Goal: Information Seeking & Learning: Learn about a topic

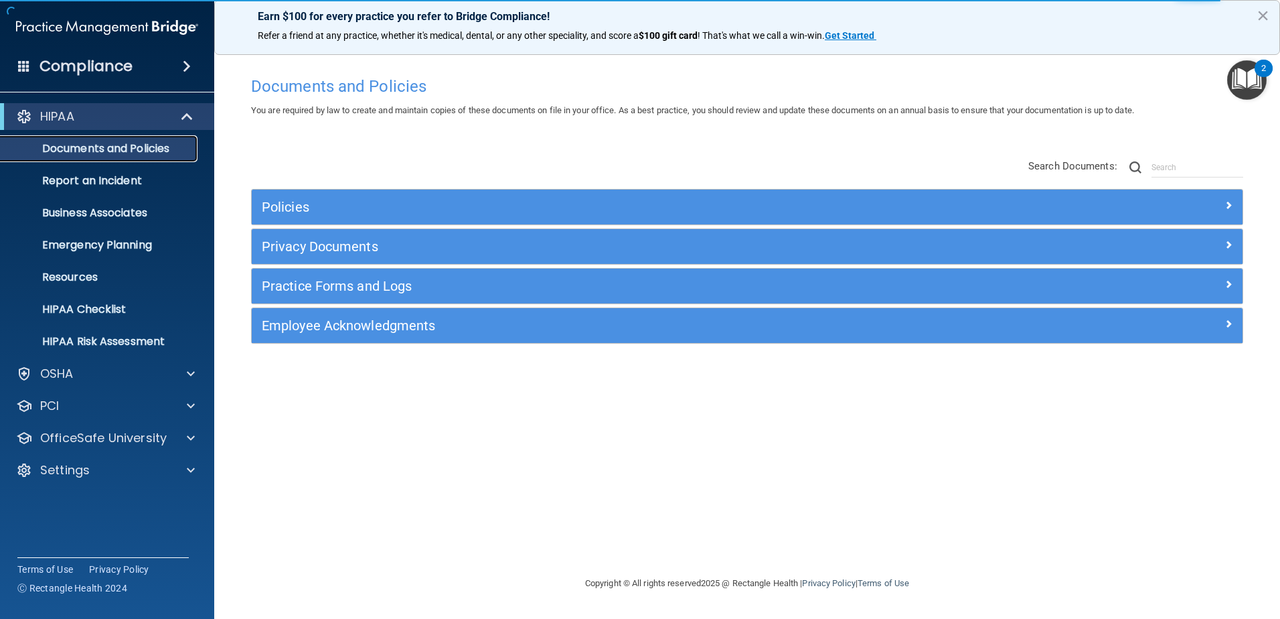
click at [143, 145] on p "Documents and Policies" at bounding box center [100, 148] width 183 height 13
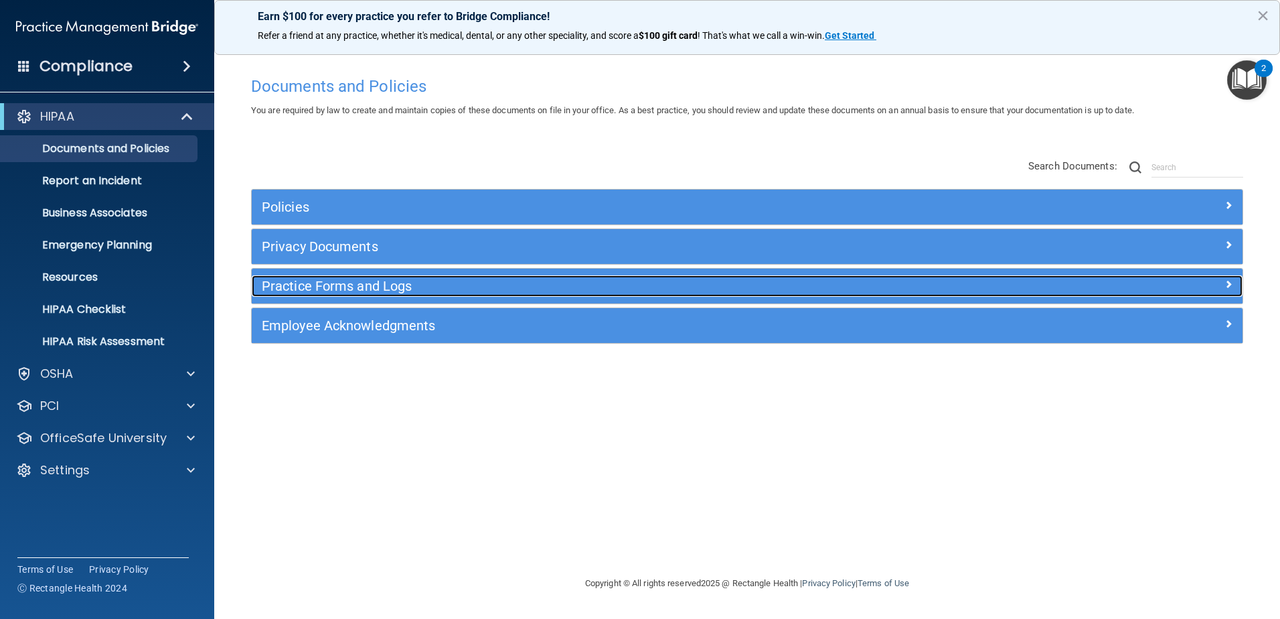
click at [334, 287] on h5 "Practice Forms and Logs" at bounding box center [623, 286] width 723 height 15
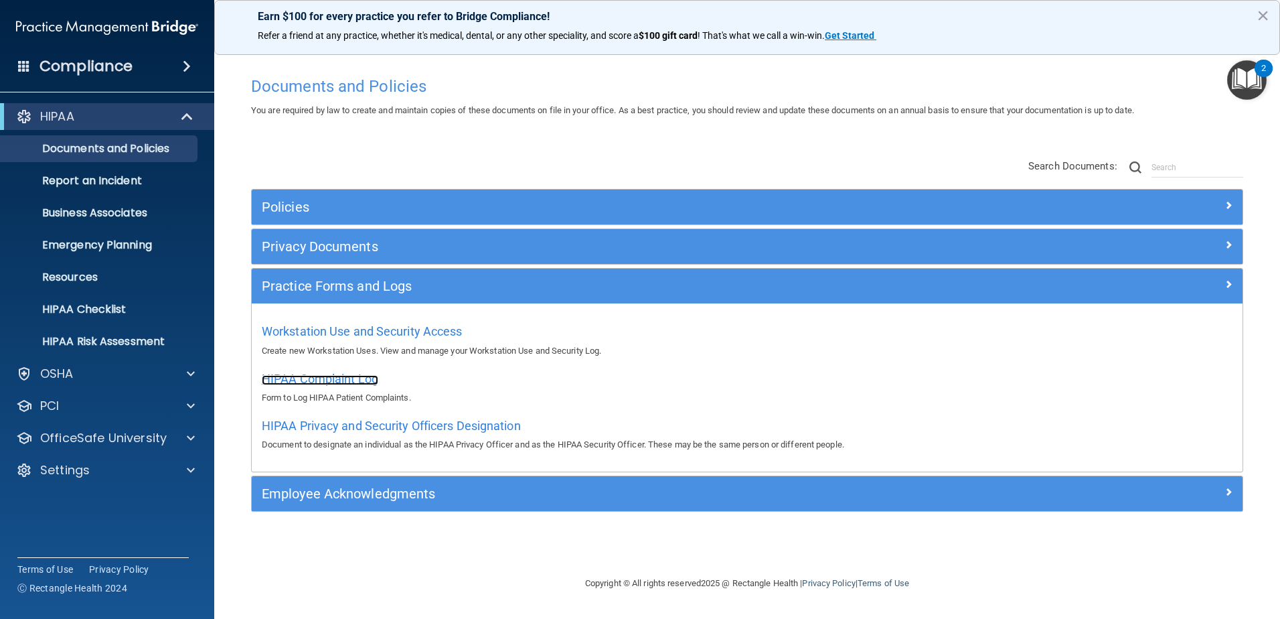
click at [366, 377] on span "HIPAA Complaint Log" at bounding box center [320, 379] width 117 height 14
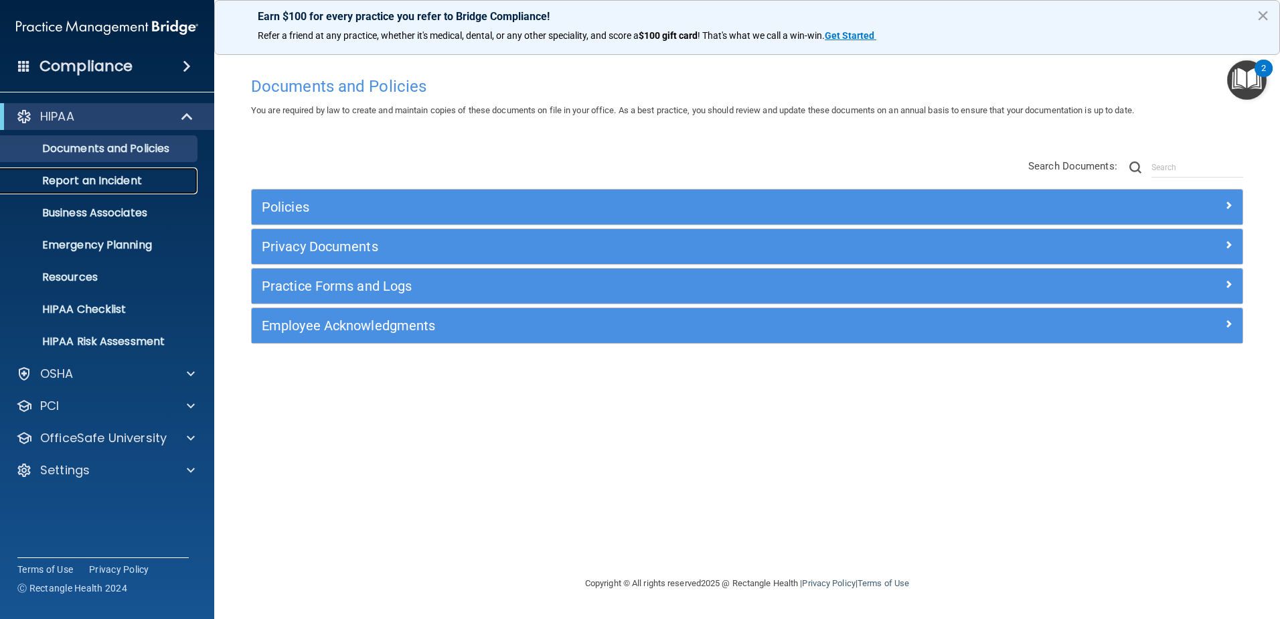
click at [149, 181] on p "Report an Incident" at bounding box center [100, 180] width 183 height 13
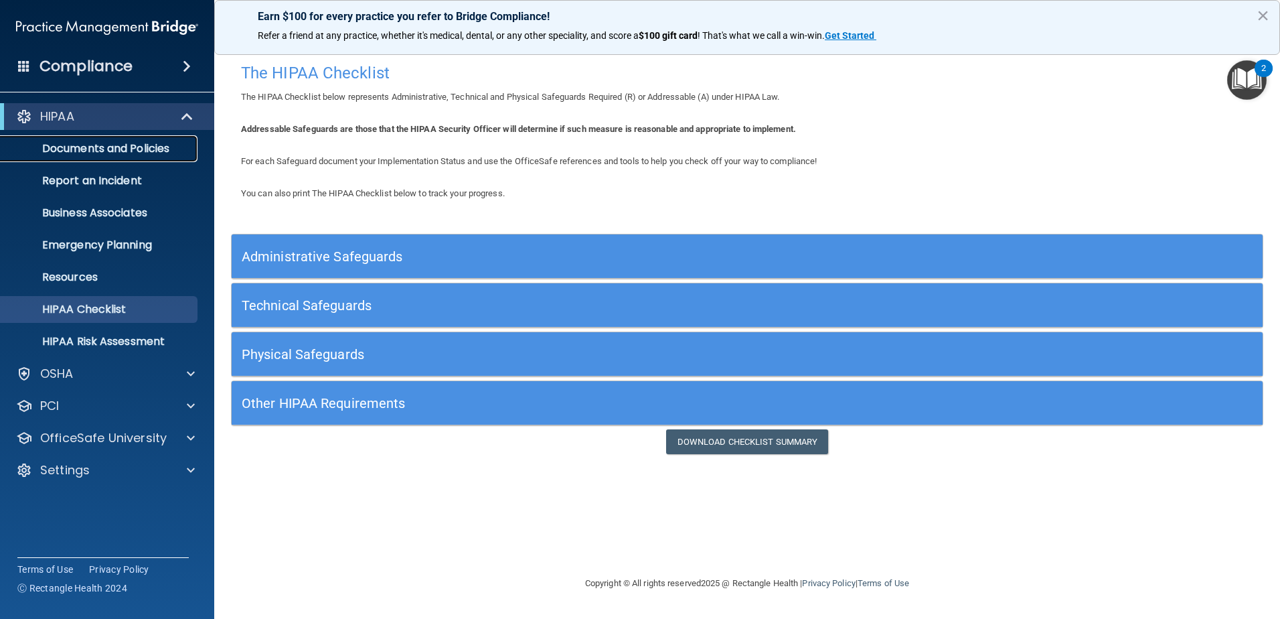
click at [133, 152] on p "Documents and Policies" at bounding box center [100, 148] width 183 height 13
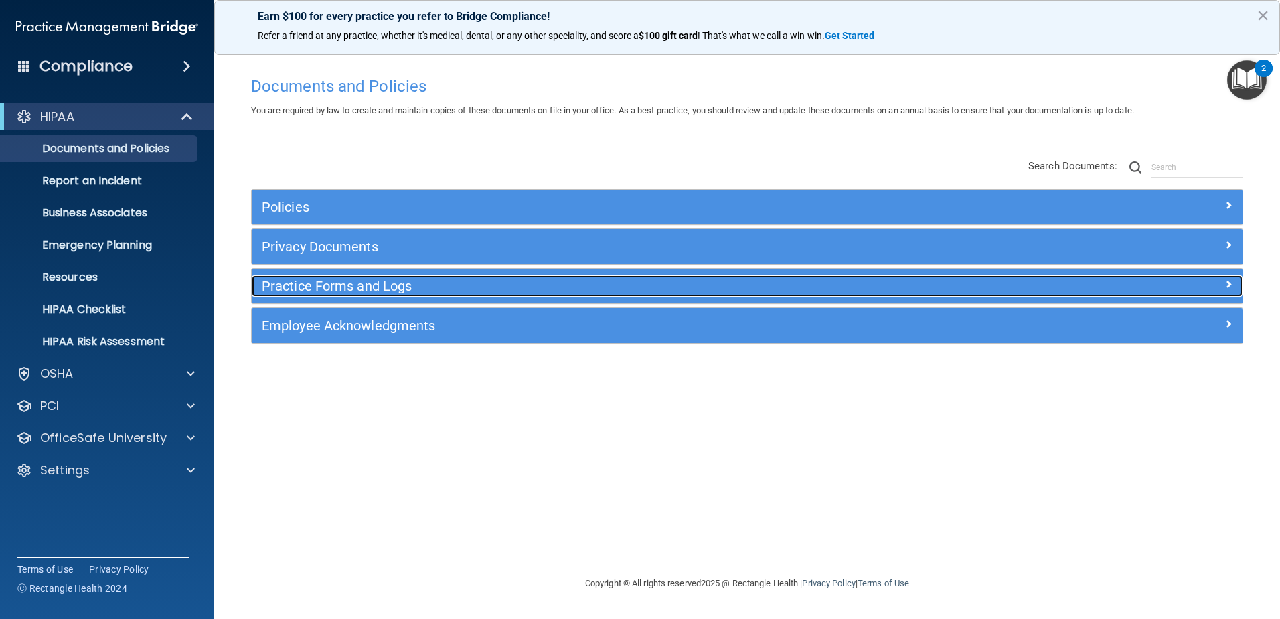
click at [411, 289] on h5 "Practice Forms and Logs" at bounding box center [623, 286] width 723 height 15
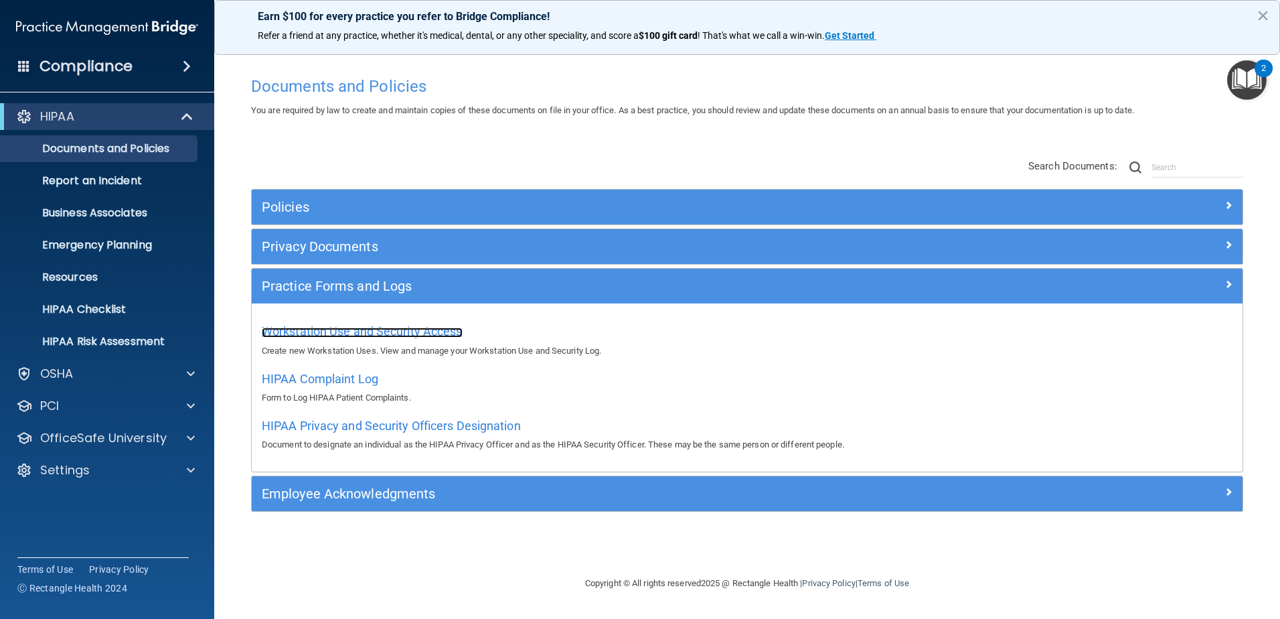
click at [434, 329] on span "Workstation Use and Security Access" at bounding box center [362, 331] width 201 height 14
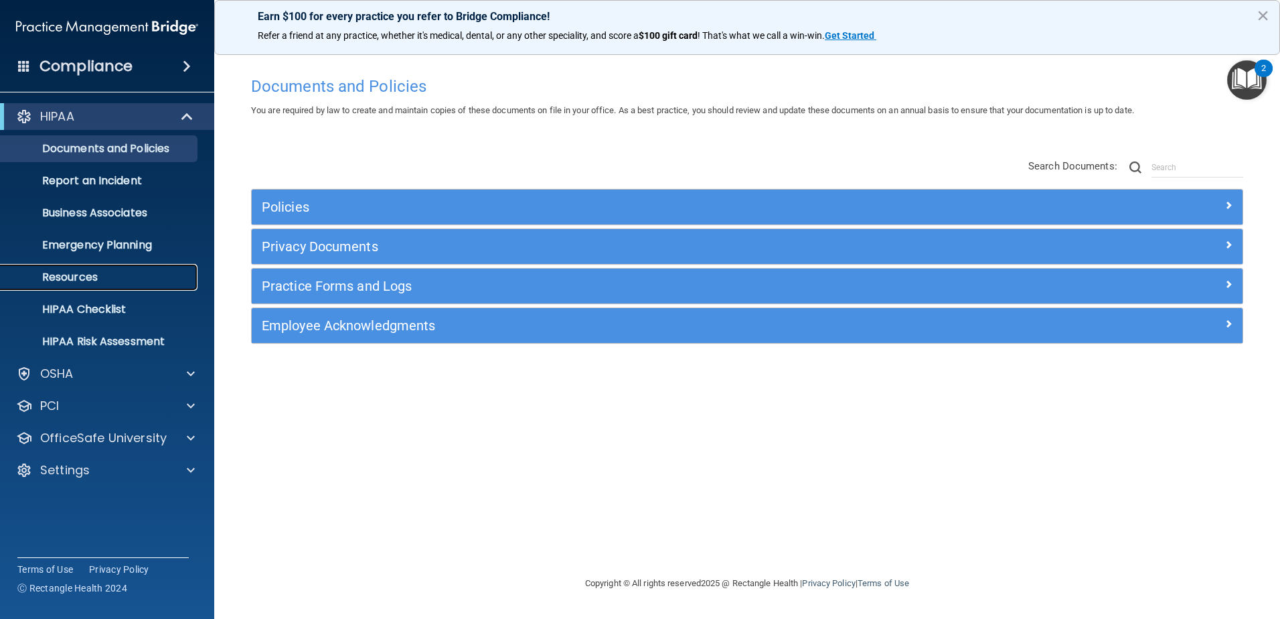
click at [92, 279] on p "Resources" at bounding box center [100, 277] width 183 height 13
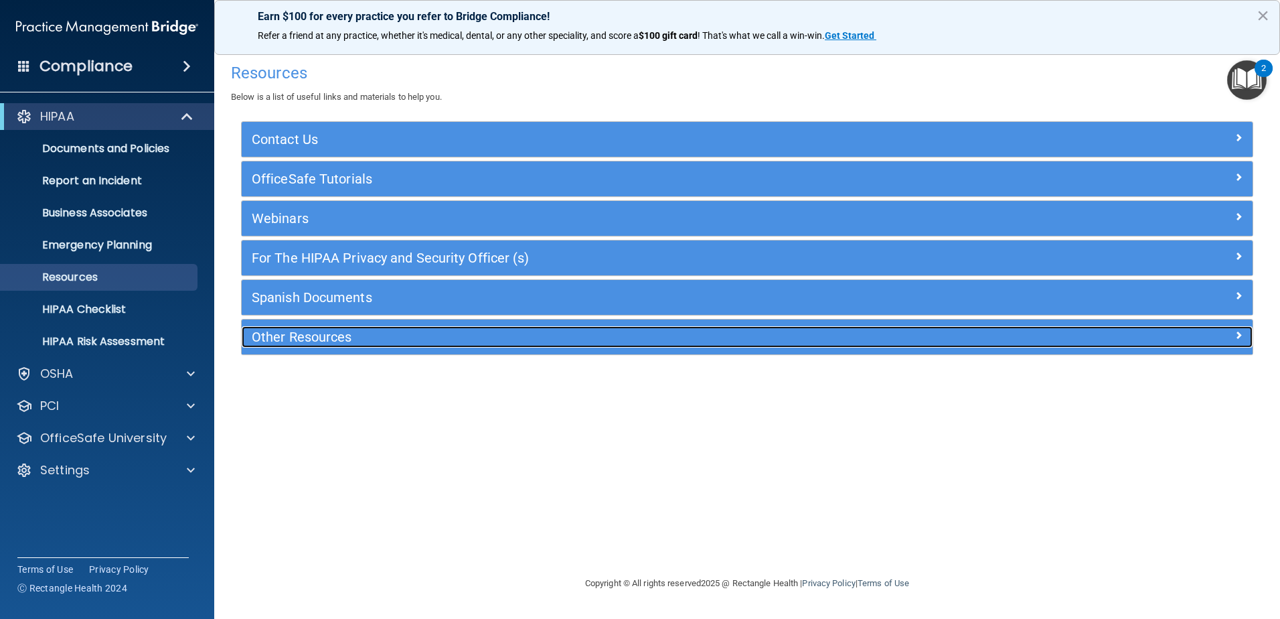
click at [306, 334] on h5 "Other Resources" at bounding box center [621, 336] width 739 height 15
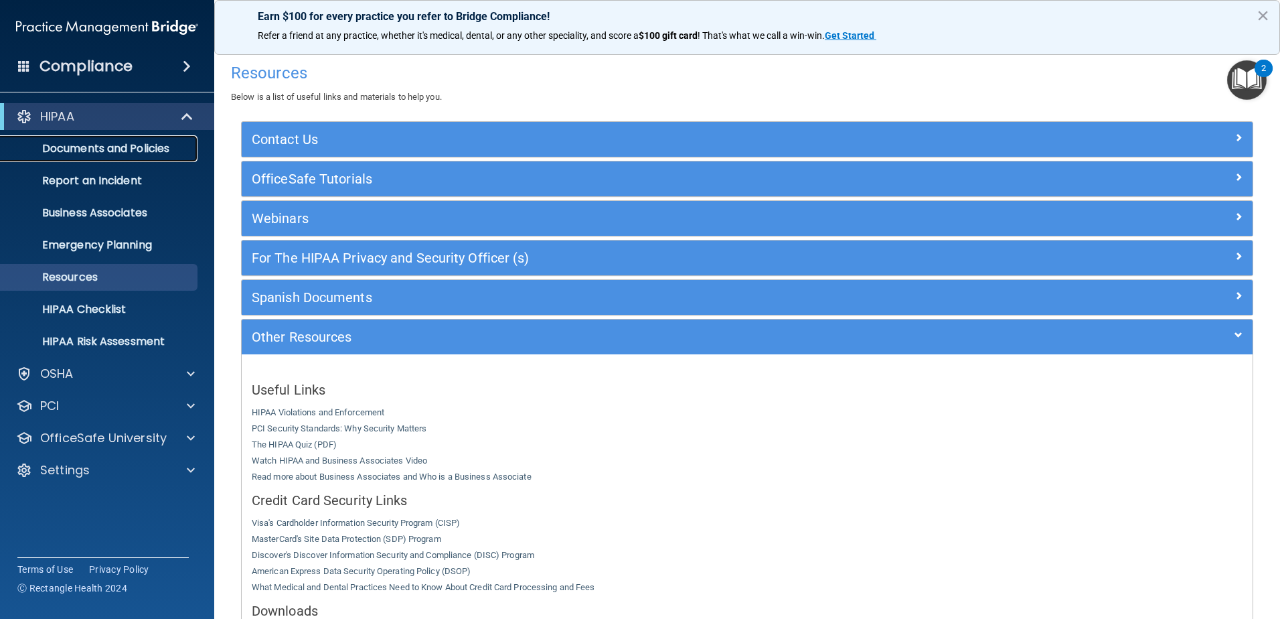
click at [148, 149] on p "Documents and Policies" at bounding box center [100, 148] width 183 height 13
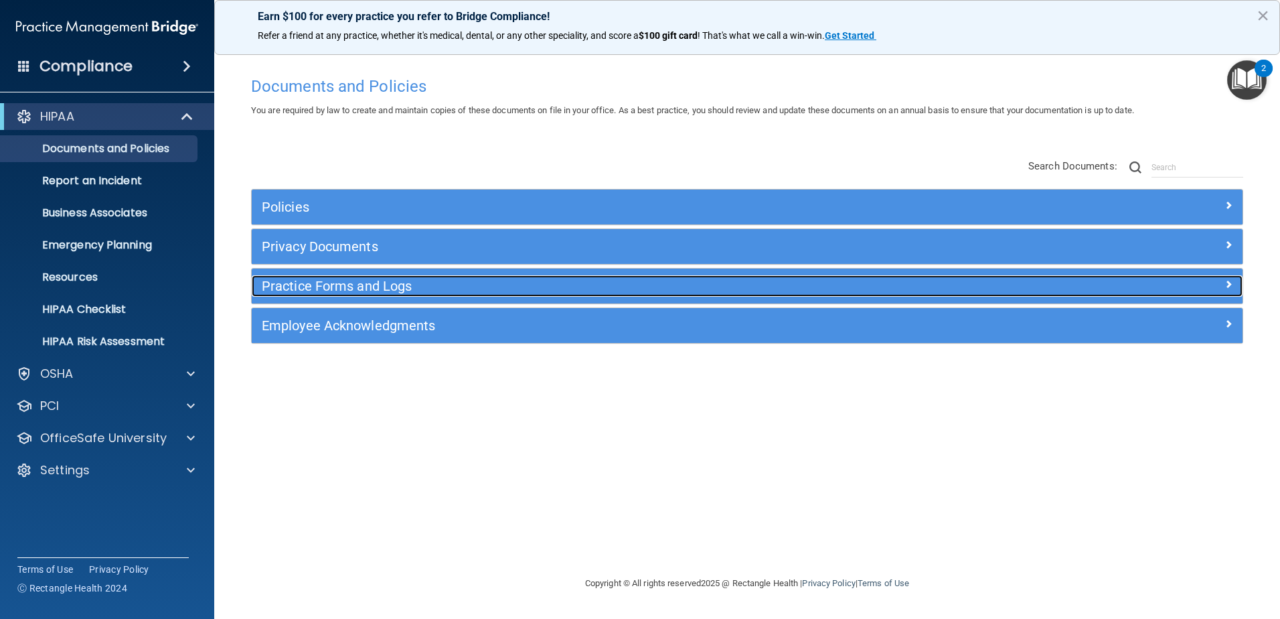
click at [384, 286] on h5 "Practice Forms and Logs" at bounding box center [623, 286] width 723 height 15
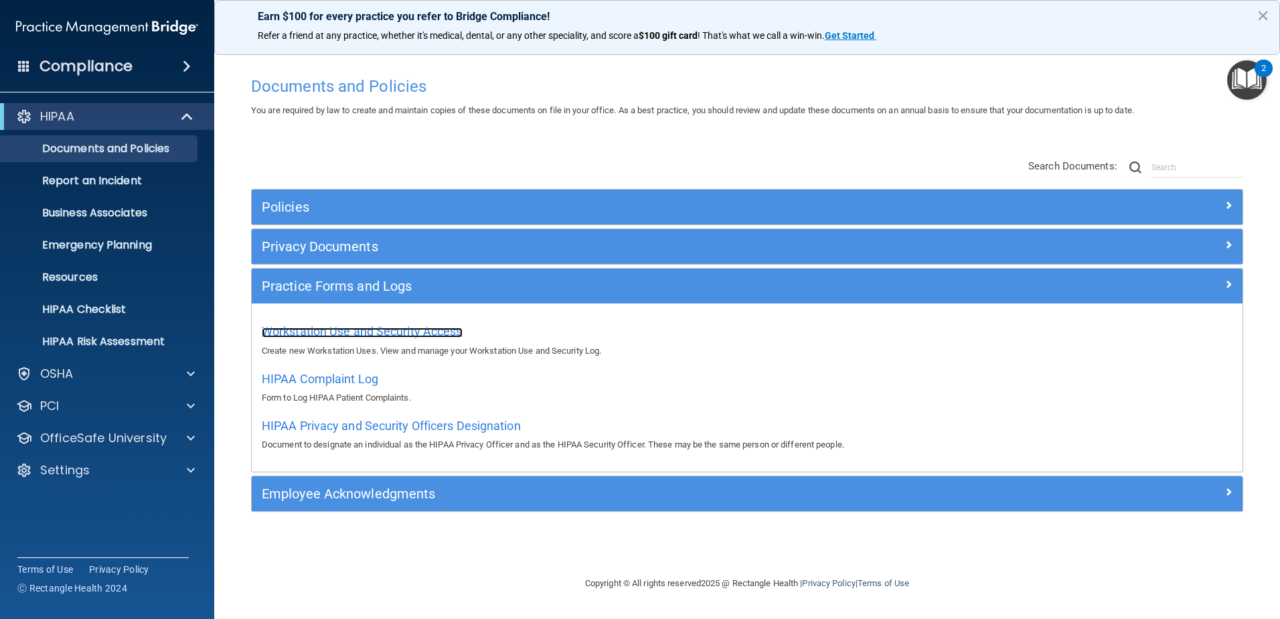
click at [400, 333] on span "Workstation Use and Security Access" at bounding box center [362, 331] width 201 height 14
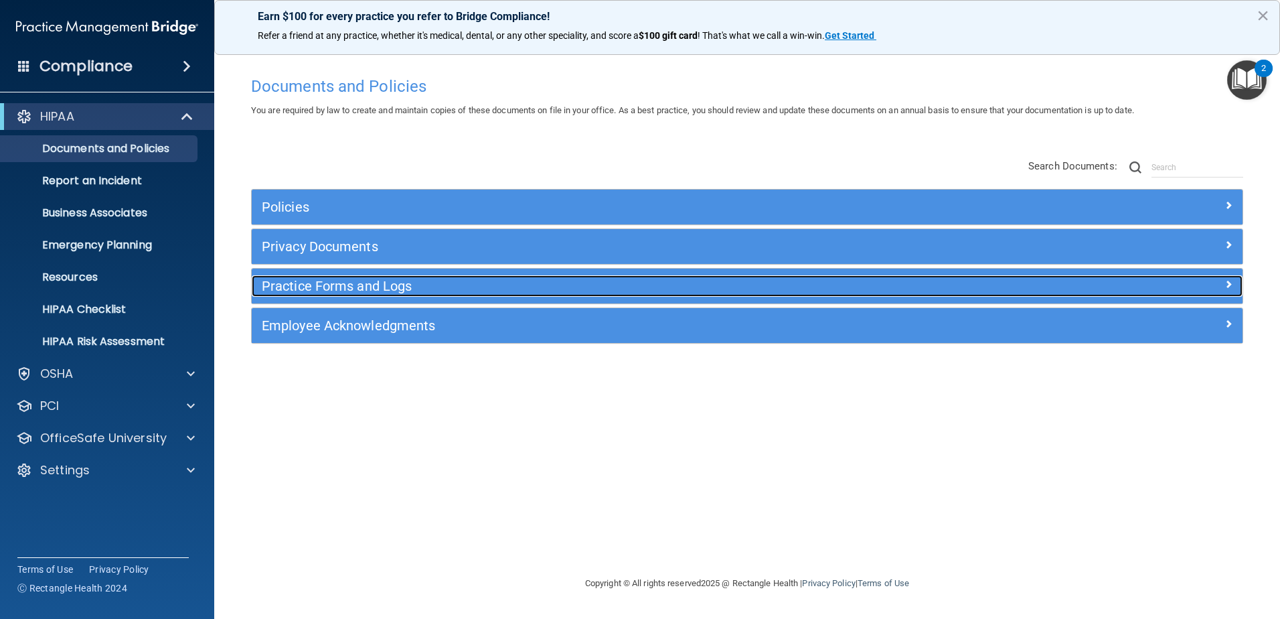
click at [370, 287] on h5 "Practice Forms and Logs" at bounding box center [623, 286] width 723 height 15
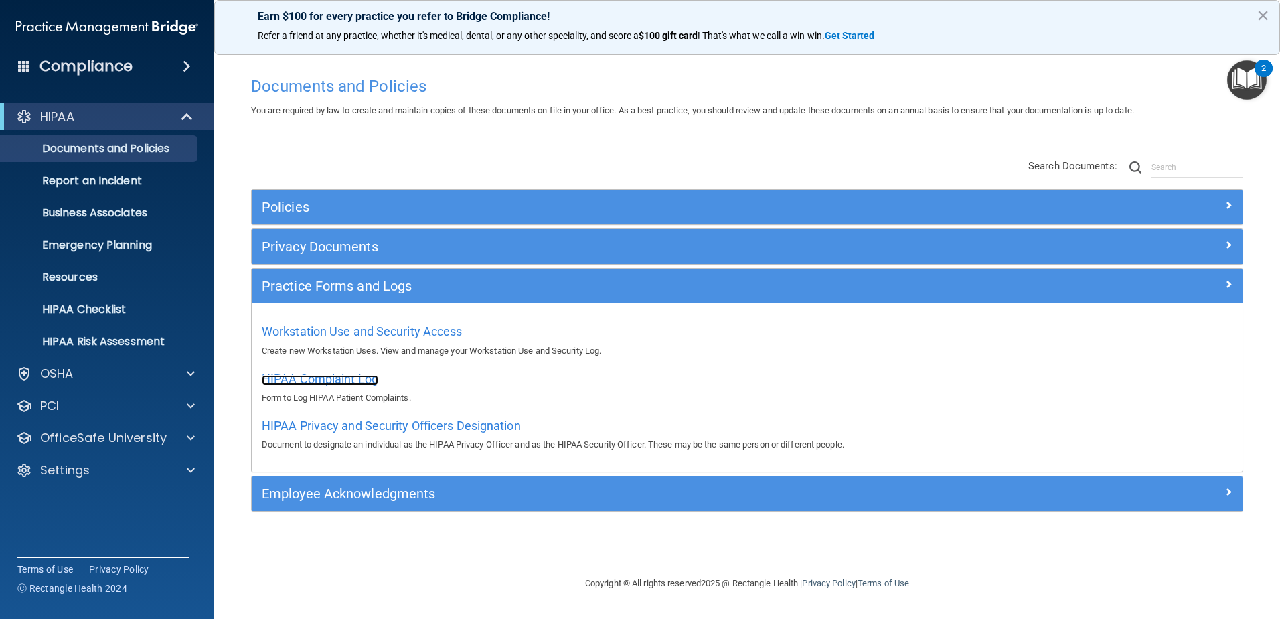
click at [370, 376] on span "HIPAA Complaint Log" at bounding box center [320, 379] width 117 height 14
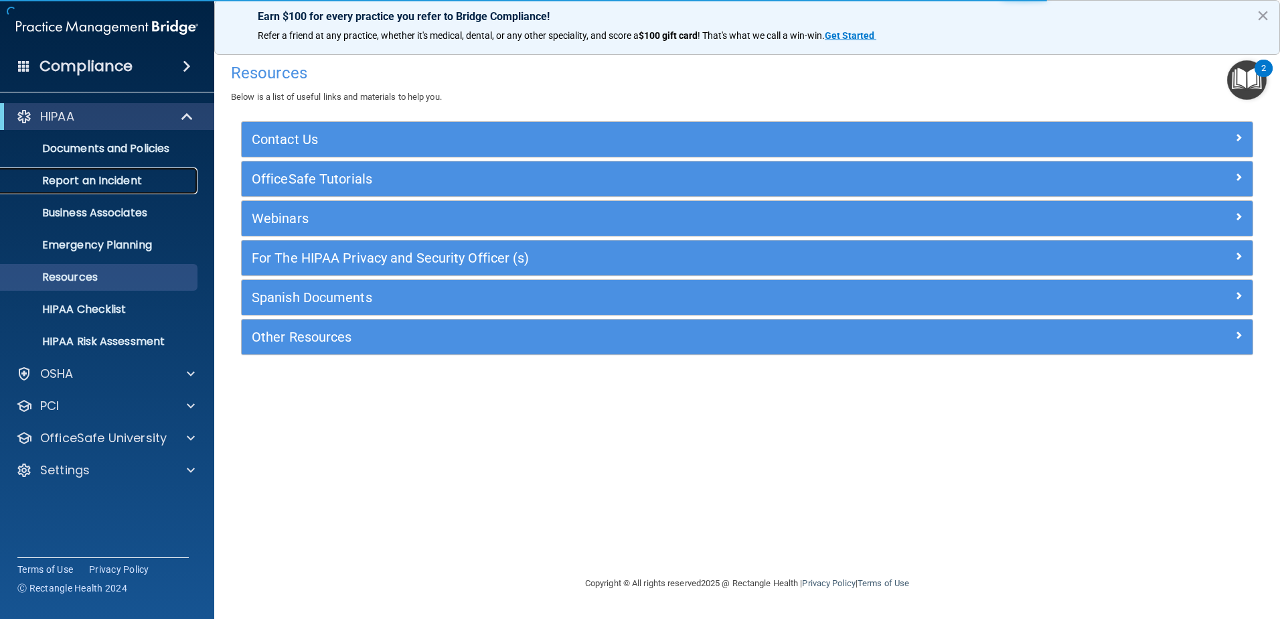
click at [133, 186] on p "Report an Incident" at bounding box center [100, 180] width 183 height 13
